Goal: Contribute content: Add original content to the website for others to see

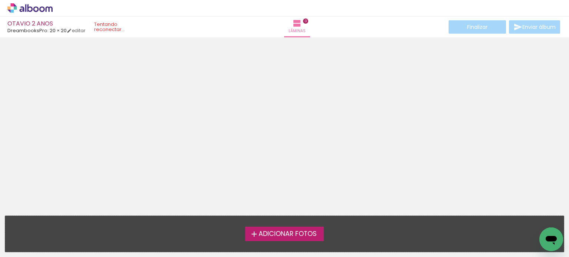
scroll to position [23, 0]
click at [289, 235] on span "Adicionar Fotos" at bounding box center [288, 234] width 58 height 7
click at [0, 0] on input "file" at bounding box center [0, 0] width 0 height 0
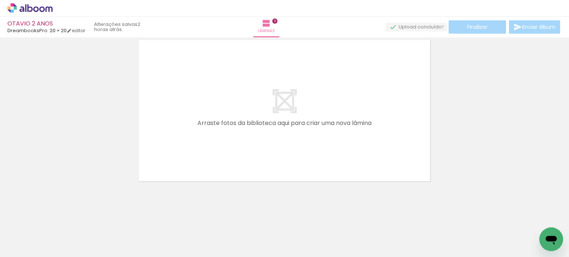
scroll to position [9, 0]
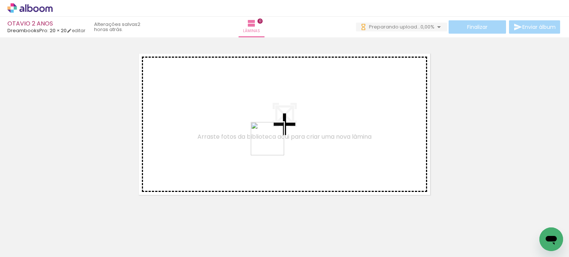
drag, startPoint x: 83, startPoint y: 233, endPoint x: 283, endPoint y: 136, distance: 222.0
click at [283, 136] on quentale-workspace at bounding box center [284, 128] width 569 height 257
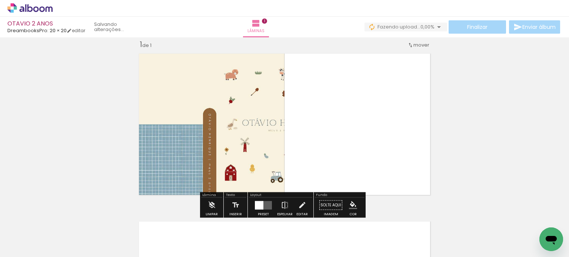
click at [255, 207] on div at bounding box center [259, 205] width 9 height 9
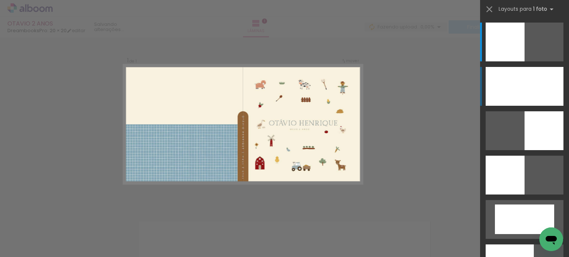
click at [526, 89] on div at bounding box center [525, 86] width 78 height 39
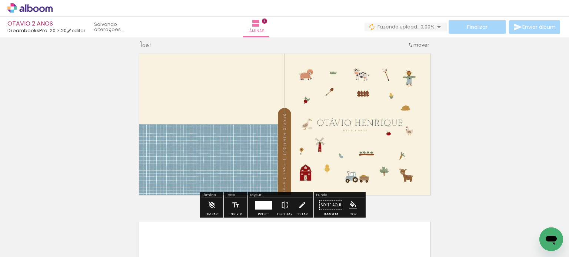
click at [467, 123] on div "Inserir lâmina 1 de 1" at bounding box center [284, 199] width 569 height 337
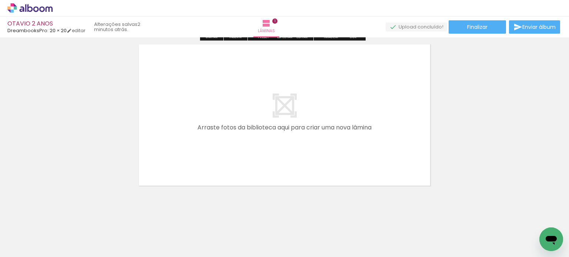
scroll to position [191, 0]
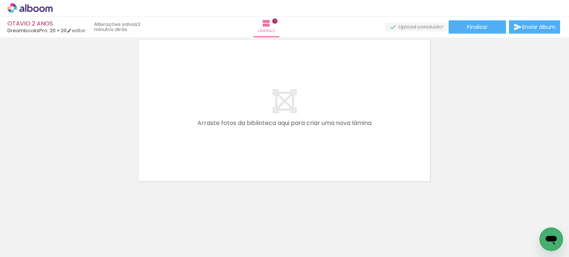
click at [27, 249] on span "Adicionar Fotos" at bounding box center [26, 247] width 22 height 8
click at [0, 0] on input "file" at bounding box center [0, 0] width 0 height 0
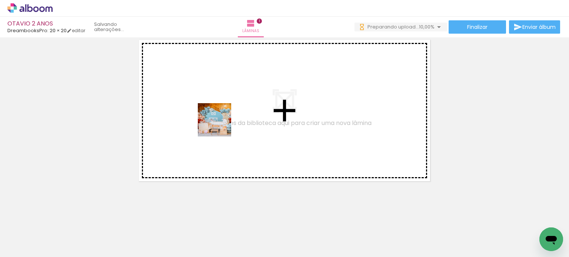
drag, startPoint x: 128, startPoint y: 237, endPoint x: 220, endPoint y: 126, distance: 144.2
click at [220, 126] on quentale-workspace at bounding box center [284, 128] width 569 height 257
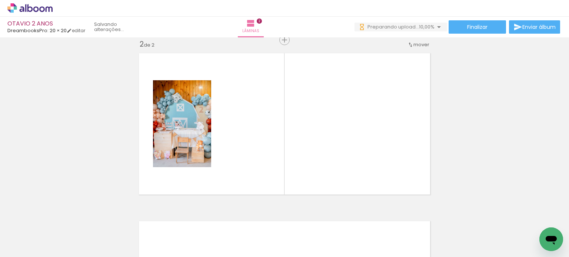
scroll to position [177, 0]
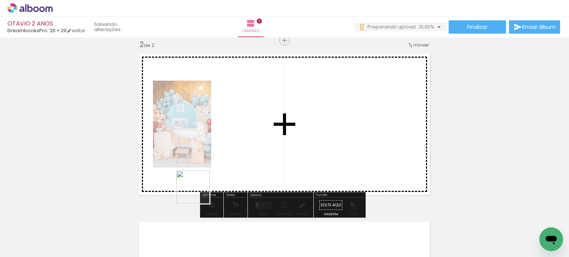
drag, startPoint x: 179, startPoint y: 220, endPoint x: 213, endPoint y: 239, distance: 39.8
click at [241, 158] on quentale-workspace at bounding box center [284, 128] width 569 height 257
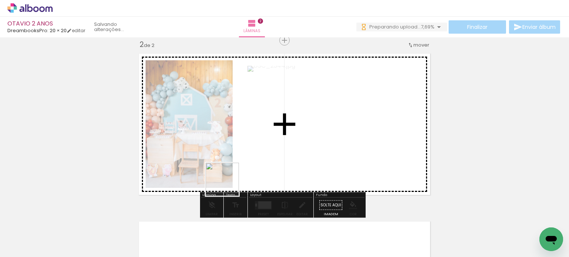
drag, startPoint x: 228, startPoint y: 185, endPoint x: 241, endPoint y: 197, distance: 17.6
click at [232, 161] on quentale-workspace at bounding box center [284, 128] width 569 height 257
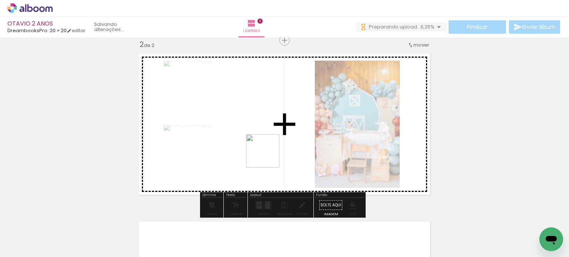
drag, startPoint x: 250, startPoint y: 206, endPoint x: 295, endPoint y: 222, distance: 48.0
click at [273, 145] on quentale-workspace at bounding box center [284, 128] width 569 height 257
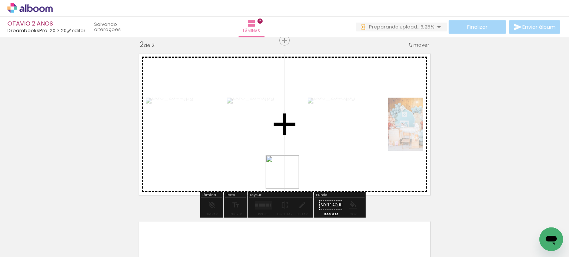
drag, startPoint x: 288, startPoint y: 235, endPoint x: 287, endPoint y: 177, distance: 57.8
click at [287, 177] on quentale-workspace at bounding box center [284, 128] width 569 height 257
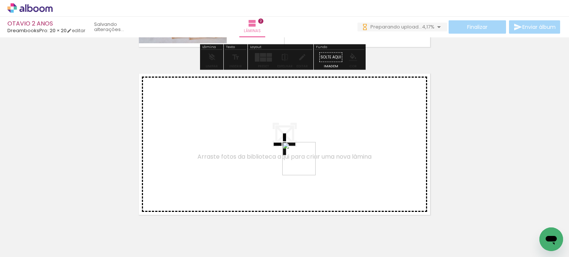
drag, startPoint x: 305, startPoint y: 167, endPoint x: 348, endPoint y: 224, distance: 71.2
click at [304, 162] on quentale-workspace at bounding box center [284, 128] width 569 height 257
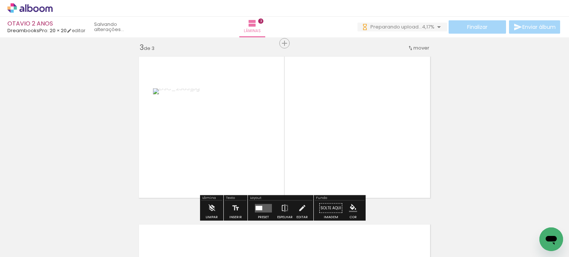
scroll to position [346, 0]
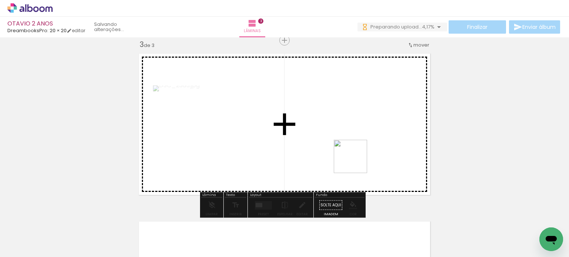
drag, startPoint x: 373, startPoint y: 235, endPoint x: 356, endPoint y: 153, distance: 83.6
click at [356, 153] on quentale-workspace at bounding box center [284, 128] width 569 height 257
drag, startPoint x: 416, startPoint y: 240, endPoint x: 418, endPoint y: 224, distance: 15.7
click at [384, 173] on quentale-workspace at bounding box center [284, 128] width 569 height 257
drag, startPoint x: 453, startPoint y: 235, endPoint x: 467, endPoint y: 229, distance: 14.9
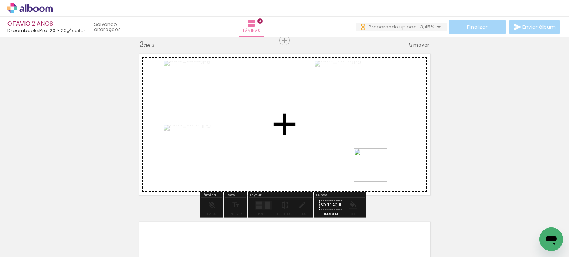
click at [370, 164] on quentale-workspace at bounding box center [284, 128] width 569 height 257
drag, startPoint x: 476, startPoint y: 226, endPoint x: 489, endPoint y: 220, distance: 13.8
click at [398, 182] on quentale-workspace at bounding box center [284, 128] width 569 height 257
drag, startPoint x: 519, startPoint y: 230, endPoint x: 350, endPoint y: 170, distance: 178.9
click at [350, 170] on quentale-workspace at bounding box center [284, 128] width 569 height 257
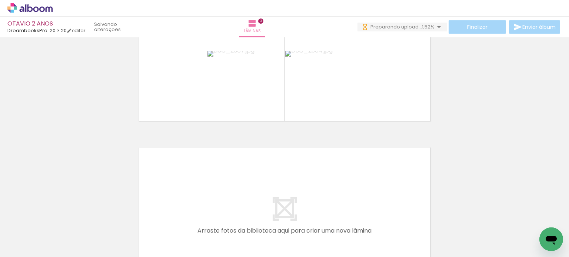
scroll to position [0, 1145]
drag, startPoint x: 213, startPoint y: 237, endPoint x: 212, endPoint y: 189, distance: 48.2
click at [212, 189] on quentale-workspace at bounding box center [284, 128] width 569 height 257
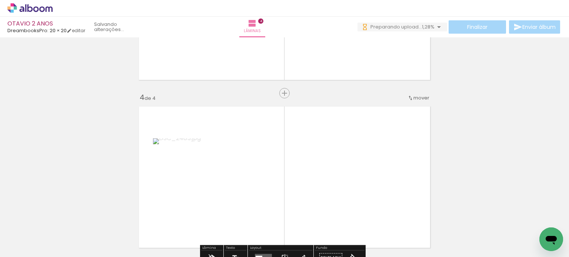
scroll to position [514, 0]
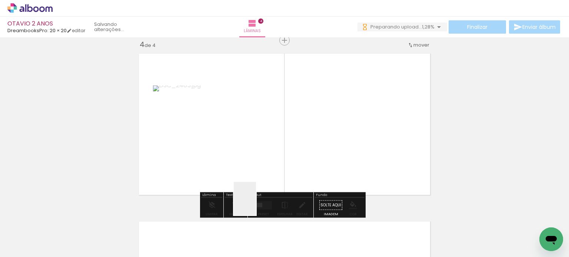
drag, startPoint x: 256, startPoint y: 204, endPoint x: 302, endPoint y: 254, distance: 67.9
click at [259, 163] on quentale-workspace at bounding box center [284, 128] width 569 height 257
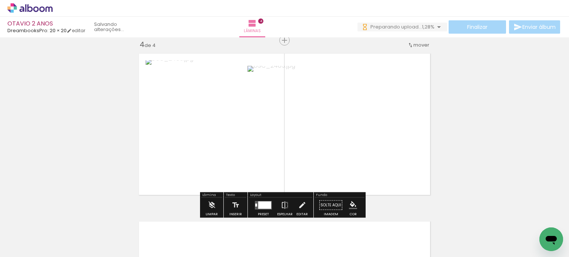
drag, startPoint x: 312, startPoint y: 235, endPoint x: 344, endPoint y: 231, distance: 31.7
click at [316, 164] on quentale-workspace at bounding box center [284, 128] width 569 height 257
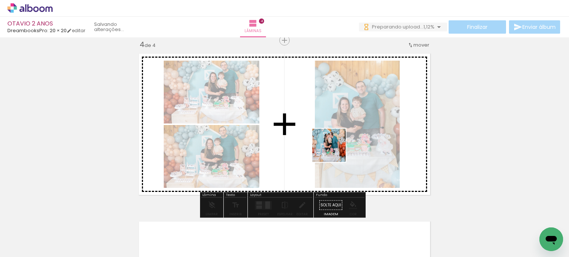
drag, startPoint x: 347, startPoint y: 239, endPoint x: 331, endPoint y: 220, distance: 25.0
click at [334, 150] on quentale-workspace at bounding box center [284, 128] width 569 height 257
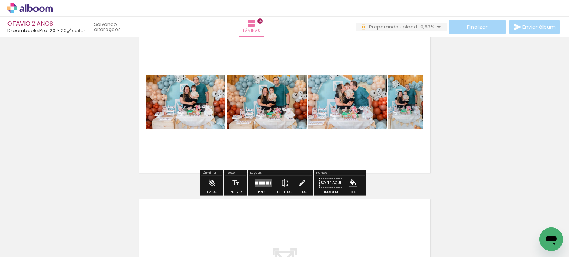
scroll to position [551, 0]
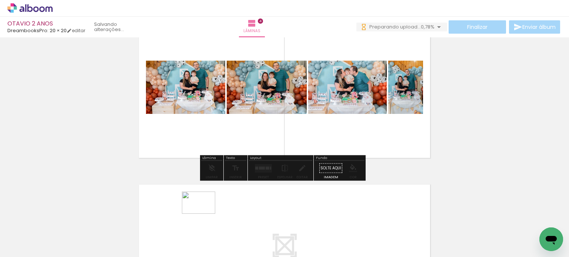
drag, startPoint x: 216, startPoint y: 235, endPoint x: 204, endPoint y: 214, distance: 24.4
click at [204, 214] on quentale-thumb at bounding box center [214, 232] width 41 height 43
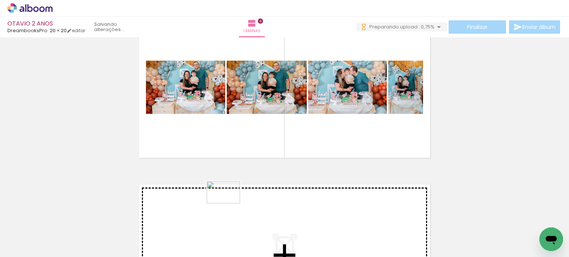
drag, startPoint x: 225, startPoint y: 230, endPoint x: 229, endPoint y: 204, distance: 26.6
click at [229, 204] on quentale-workspace at bounding box center [284, 128] width 569 height 257
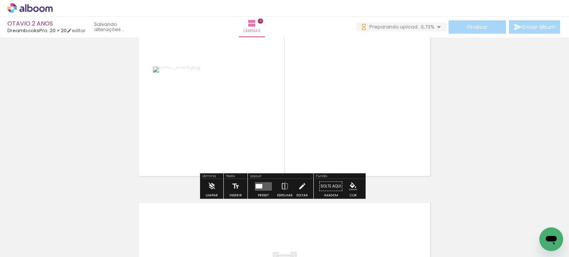
scroll to position [719, 0]
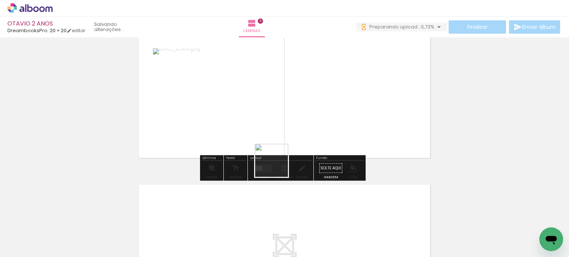
drag, startPoint x: 261, startPoint y: 235, endPoint x: 279, endPoint y: 159, distance: 78.1
click at [279, 159] on quentale-workspace at bounding box center [284, 128] width 569 height 257
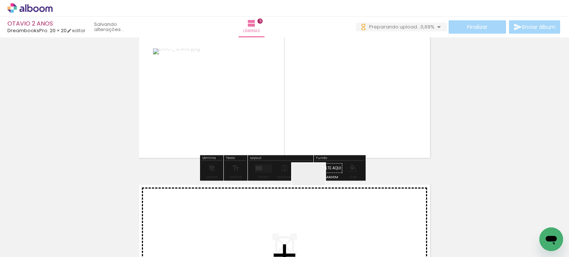
drag, startPoint x: 314, startPoint y: 186, endPoint x: 321, endPoint y: 202, distance: 17.8
click at [320, 150] on quentale-workspace at bounding box center [284, 128] width 569 height 257
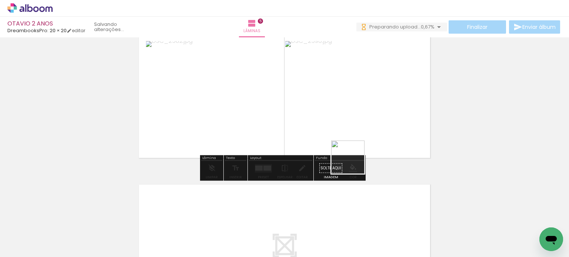
drag, startPoint x: 341, startPoint y: 229, endPoint x: 358, endPoint y: 173, distance: 58.5
click at [354, 162] on quentale-workspace at bounding box center [284, 128] width 569 height 257
drag, startPoint x: 392, startPoint y: 233, endPoint x: 386, endPoint y: 177, distance: 56.3
click at [382, 167] on quentale-workspace at bounding box center [284, 128] width 569 height 257
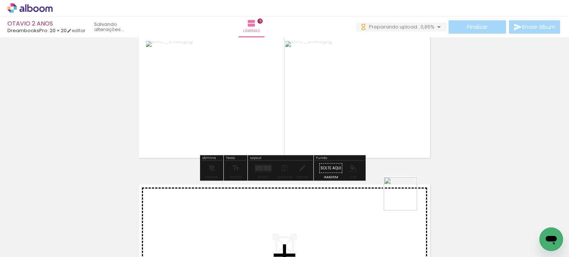
drag, startPoint x: 419, startPoint y: 229, endPoint x: 379, endPoint y: 158, distance: 80.9
click at [379, 158] on quentale-workspace at bounding box center [284, 128] width 569 height 257
drag, startPoint x: 475, startPoint y: 233, endPoint x: 394, endPoint y: 189, distance: 92.0
click at [394, 189] on quentale-workspace at bounding box center [284, 128] width 569 height 257
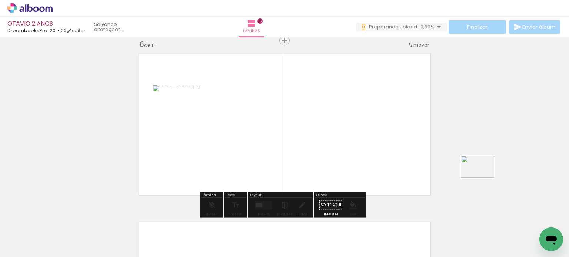
scroll to position [776, 0]
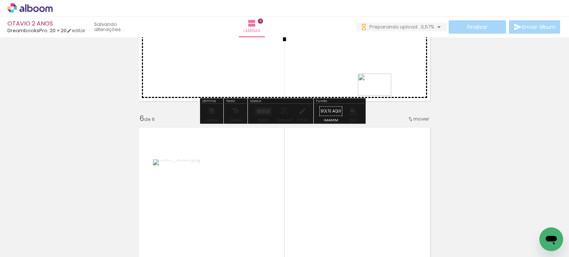
drag, startPoint x: 506, startPoint y: 236, endPoint x: 380, endPoint y: 94, distance: 189.2
click at [380, 94] on quentale-workspace at bounding box center [284, 128] width 569 height 257
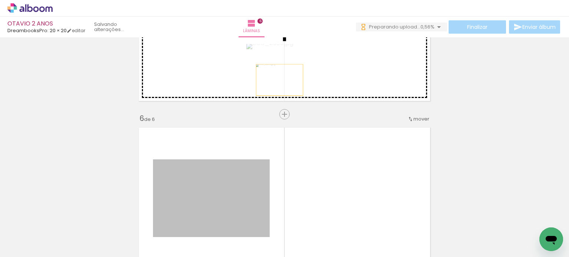
drag, startPoint x: 234, startPoint y: 185, endPoint x: 304, endPoint y: 67, distance: 136.5
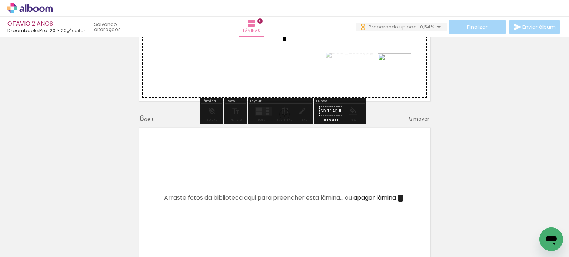
drag, startPoint x: 387, startPoint y: 236, endPoint x: 400, endPoint y: 76, distance: 160.9
click at [400, 76] on quentale-workspace at bounding box center [284, 128] width 569 height 257
drag, startPoint x: 344, startPoint y: 244, endPoint x: 350, endPoint y: 130, distance: 114.2
click at [393, 94] on quentale-workspace at bounding box center [284, 128] width 569 height 257
